Goal: Entertainment & Leisure: Consume media (video, audio)

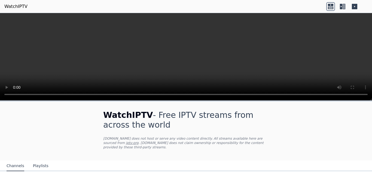
click at [333, 7] on icon at bounding box center [330, 7] width 5 height 3
click at [340, 6] on icon at bounding box center [341, 6] width 2 height 5
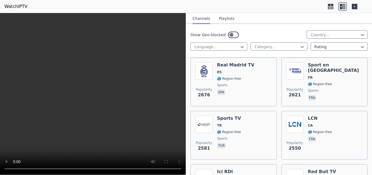
scroll to position [320, 0]
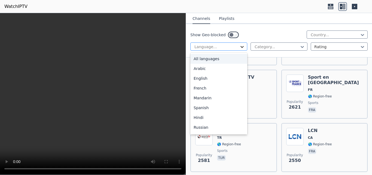
click at [241, 47] on icon at bounding box center [241, 46] width 5 height 5
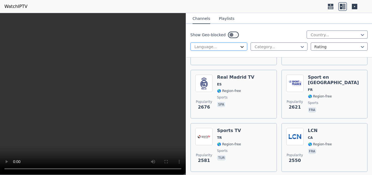
click at [241, 47] on icon at bounding box center [241, 46] width 5 height 5
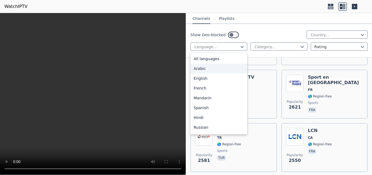
click at [253, 37] on div "Show Geo-blocked Country..." at bounding box center [278, 35] width 177 height 9
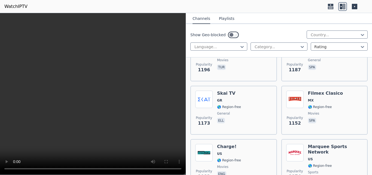
scroll to position [1267, 0]
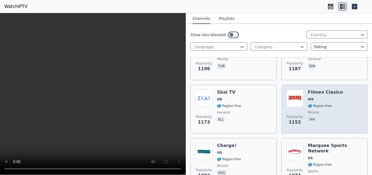
click at [308, 97] on span "MX" at bounding box center [311, 99] width 6 height 4
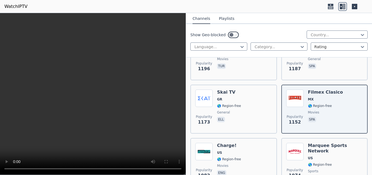
click at [224, 17] on button "Playlists" at bounding box center [227, 19] width 16 height 10
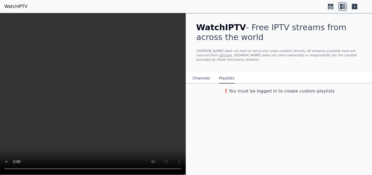
scroll to position [0, 0]
click at [203, 73] on button "Channels" at bounding box center [202, 78] width 18 height 10
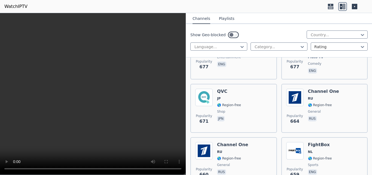
scroll to position [2645, 0]
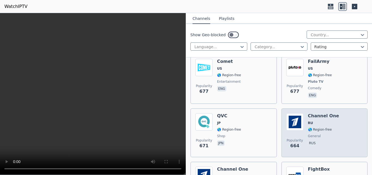
click at [311, 121] on span "RU" at bounding box center [323, 123] width 31 height 4
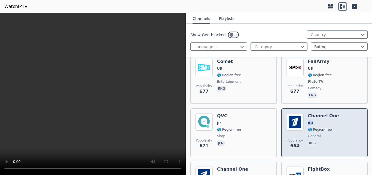
click at [297, 119] on img at bounding box center [294, 121] width 17 height 17
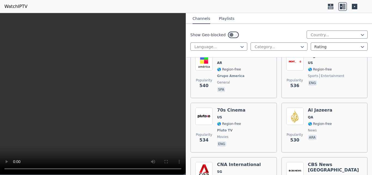
scroll to position [3494, 0]
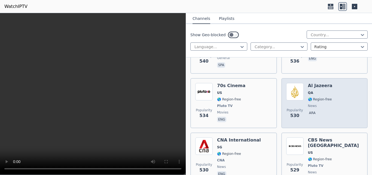
click at [295, 83] on img at bounding box center [294, 91] width 17 height 17
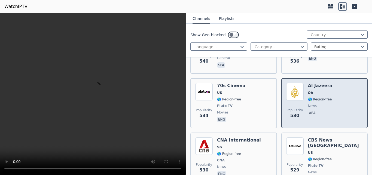
click at [295, 83] on img at bounding box center [294, 91] width 17 height 17
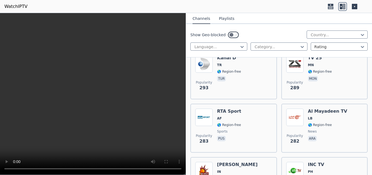
scroll to position [6692, 0]
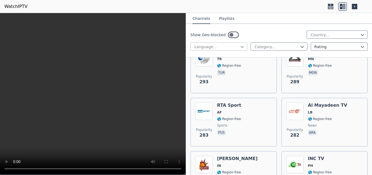
click at [242, 48] on icon at bounding box center [241, 46] width 5 height 5
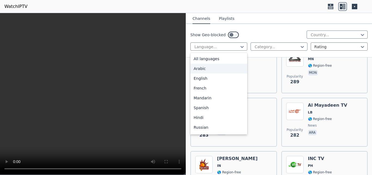
click at [223, 68] on div "Arabic" at bounding box center [218, 69] width 57 height 10
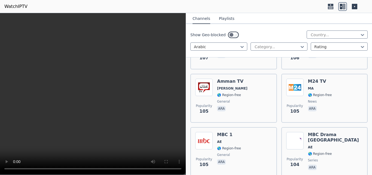
scroll to position [1502, 0]
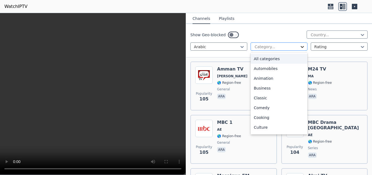
click at [300, 47] on icon at bounding box center [302, 46] width 5 height 5
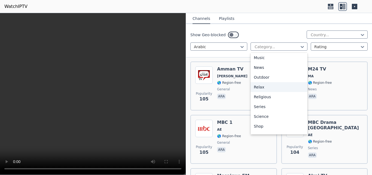
drag, startPoint x: 300, startPoint y: 105, endPoint x: 301, endPoint y: 119, distance: 13.7
click at [301, 119] on div "All categories Automobiles Animation Business Classic Comedy Cooking Culture Do…" at bounding box center [279, 94] width 57 height 82
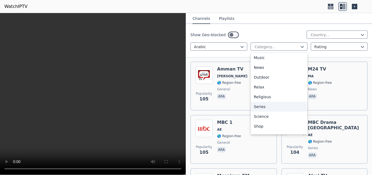
click at [273, 112] on div "Series" at bounding box center [279, 107] width 57 height 10
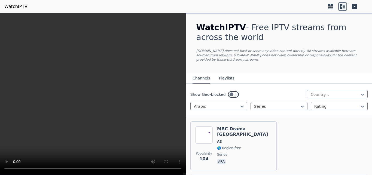
click at [330, 5] on icon at bounding box center [330, 5] width 5 height 2
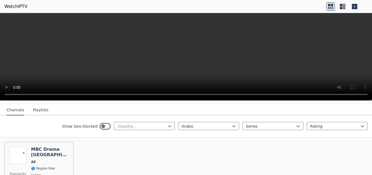
scroll to position [39, 0]
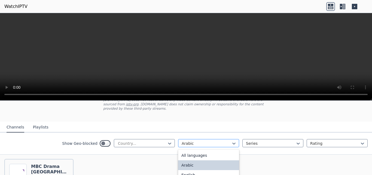
click at [217, 141] on div at bounding box center [207, 143] width 50 height 5
click at [217, 151] on div "All languages" at bounding box center [208, 156] width 61 height 10
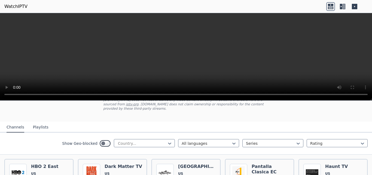
click at [248, 122] on nav "Channels Playlists" at bounding box center [186, 127] width 372 height 11
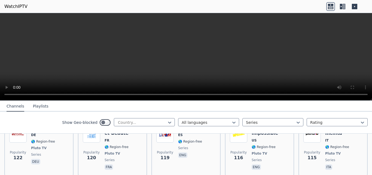
scroll to position [335, 0]
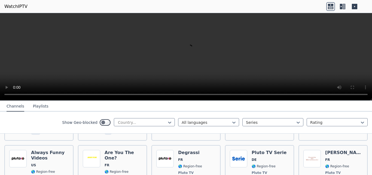
scroll to position [1279, 0]
